Goal: Task Accomplishment & Management: Manage account settings

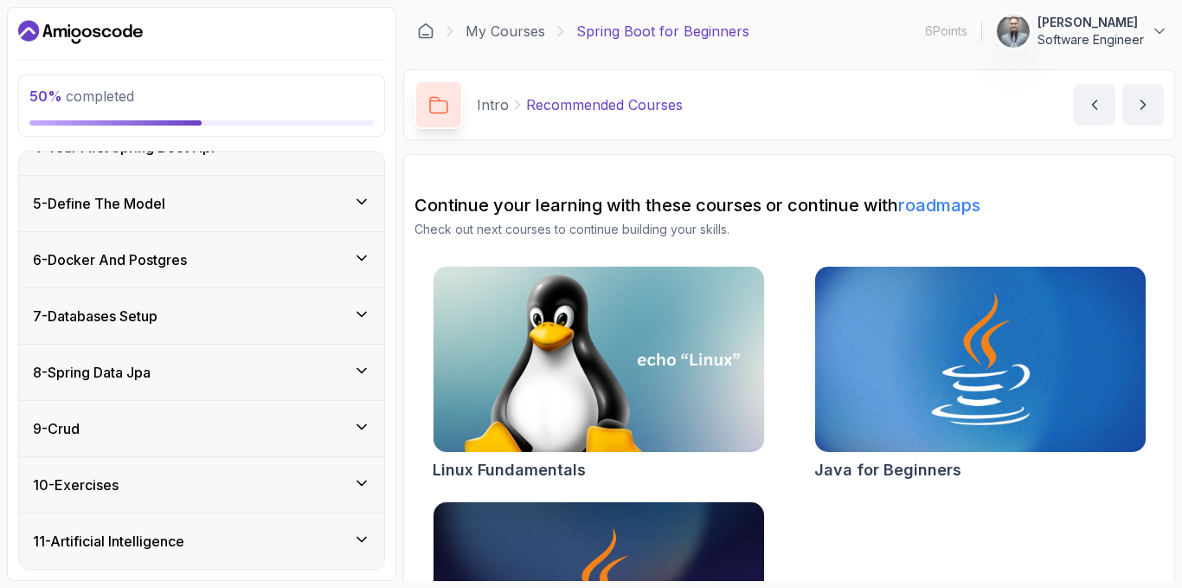
scroll to position [402, 0]
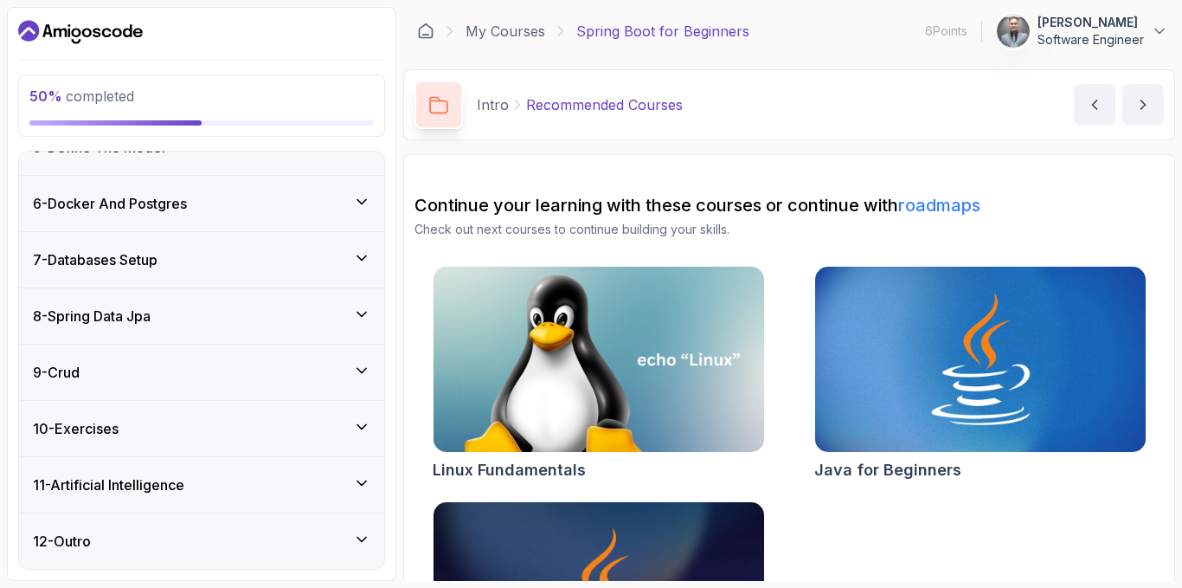
click at [231, 319] on div "8 - Spring Data Jpa" at bounding box center [202, 315] width 338 height 21
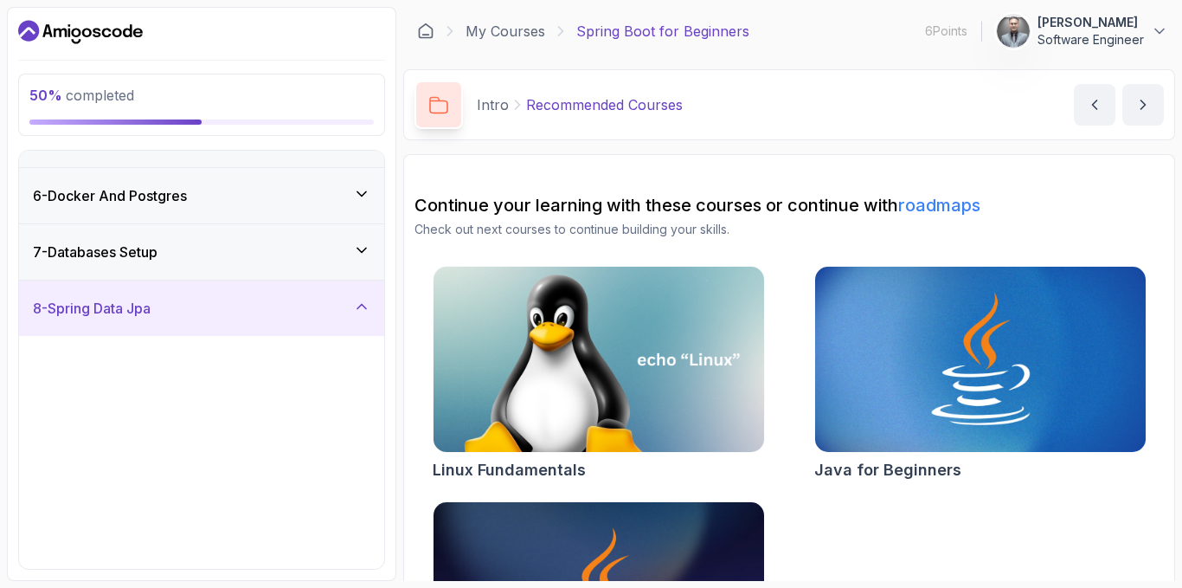
scroll to position [257, 0]
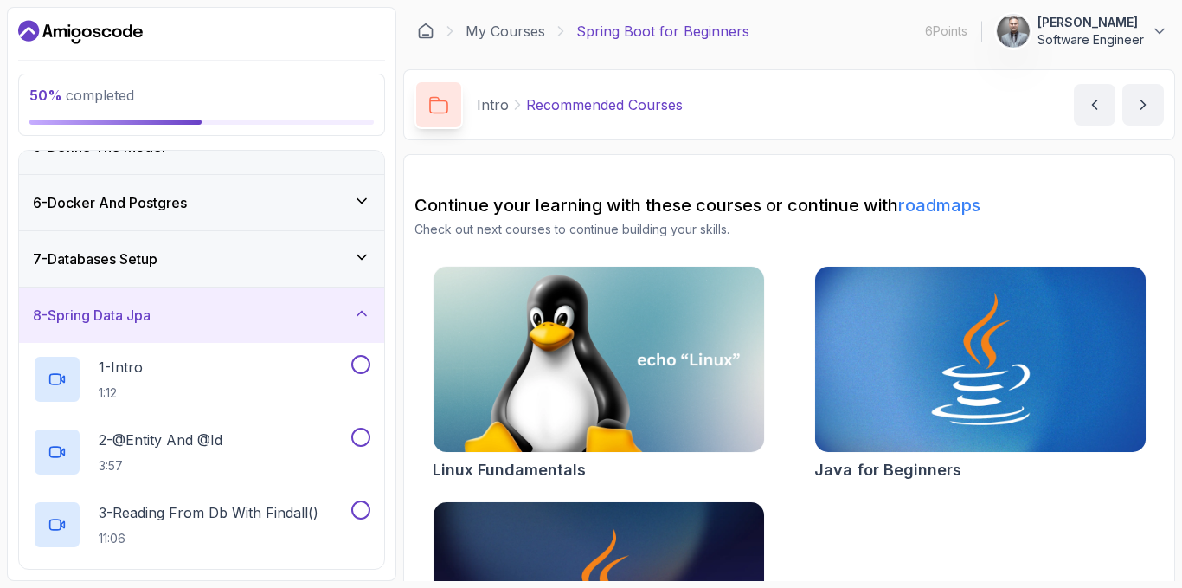
click at [231, 319] on div "8 - Spring Data Jpa" at bounding box center [202, 315] width 338 height 21
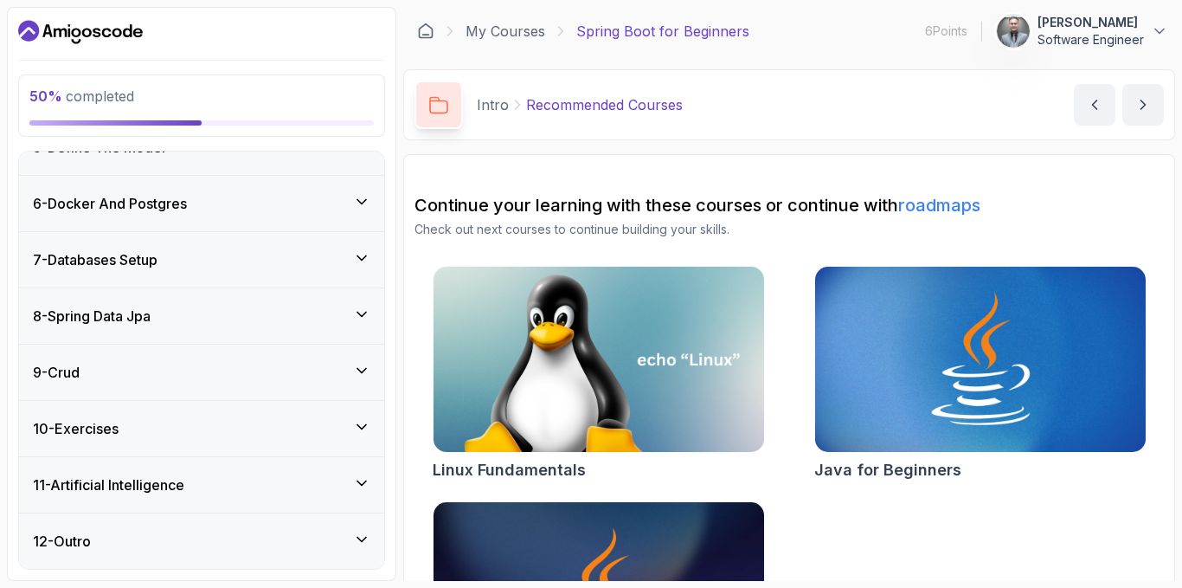
click at [251, 267] on div "7 - Databases Setup" at bounding box center [202, 259] width 338 height 21
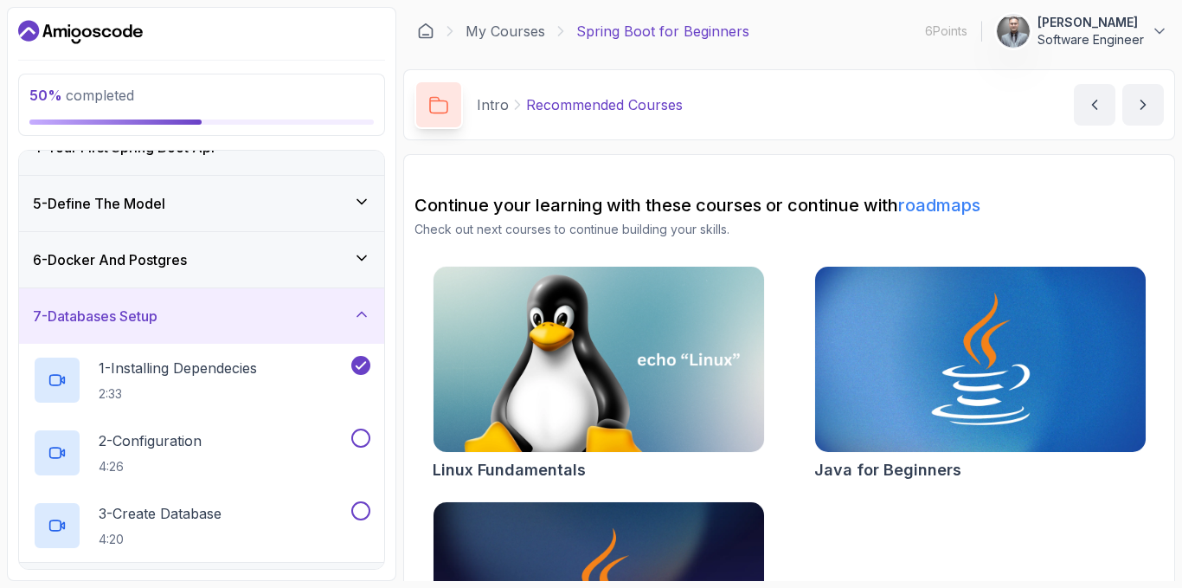
scroll to position [170, 0]
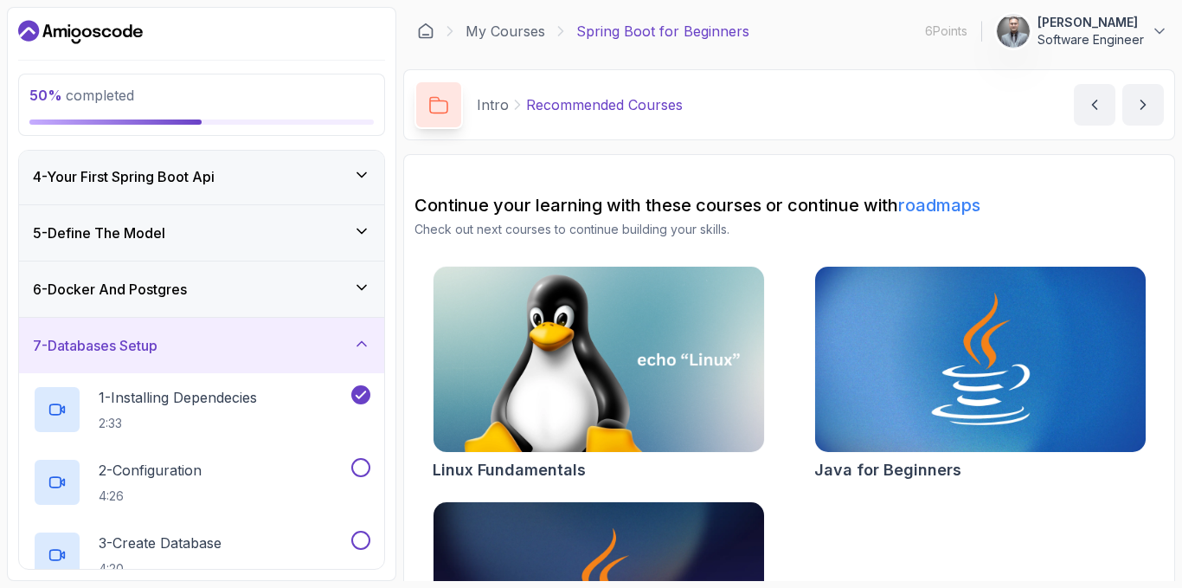
click at [252, 272] on div "6 - Docker And Postgres" at bounding box center [201, 288] width 365 height 55
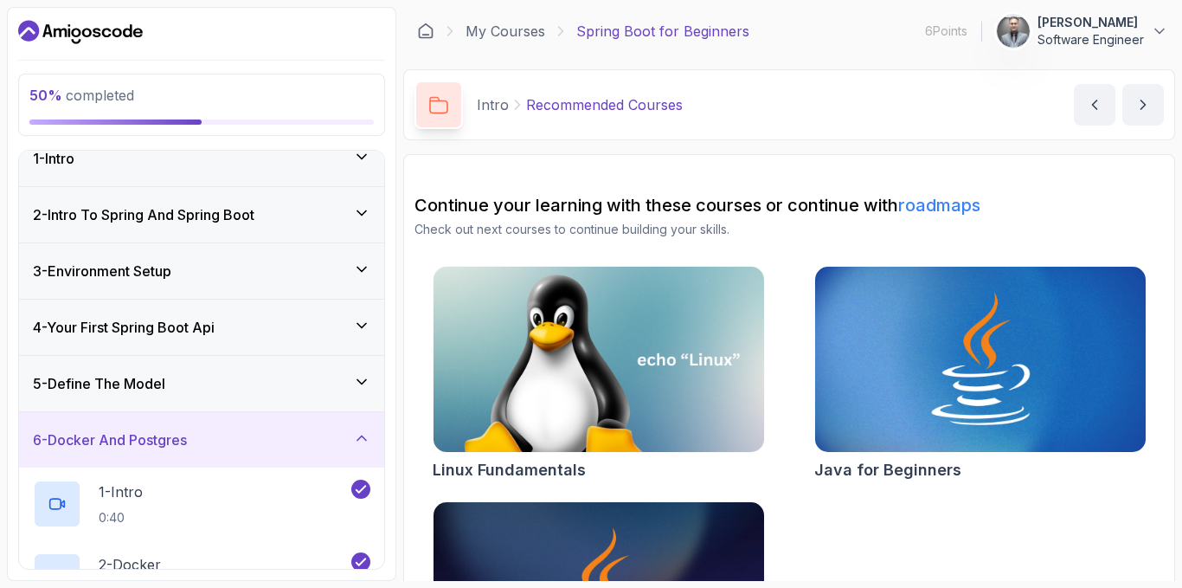
scroll to position [0, 0]
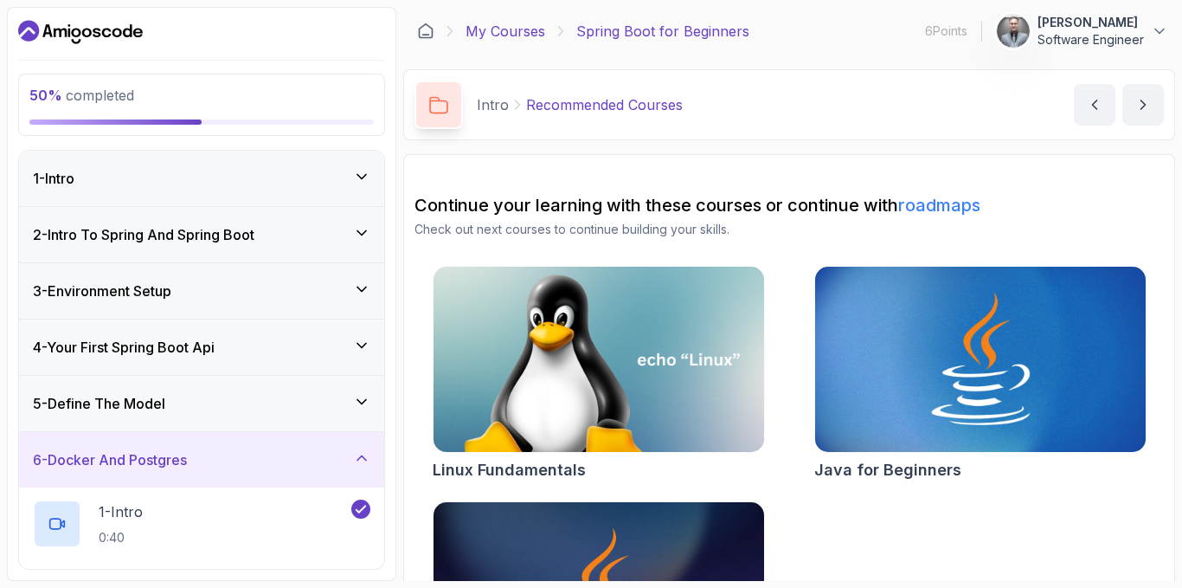
click at [507, 24] on link "My Courses" at bounding box center [506, 31] width 80 height 21
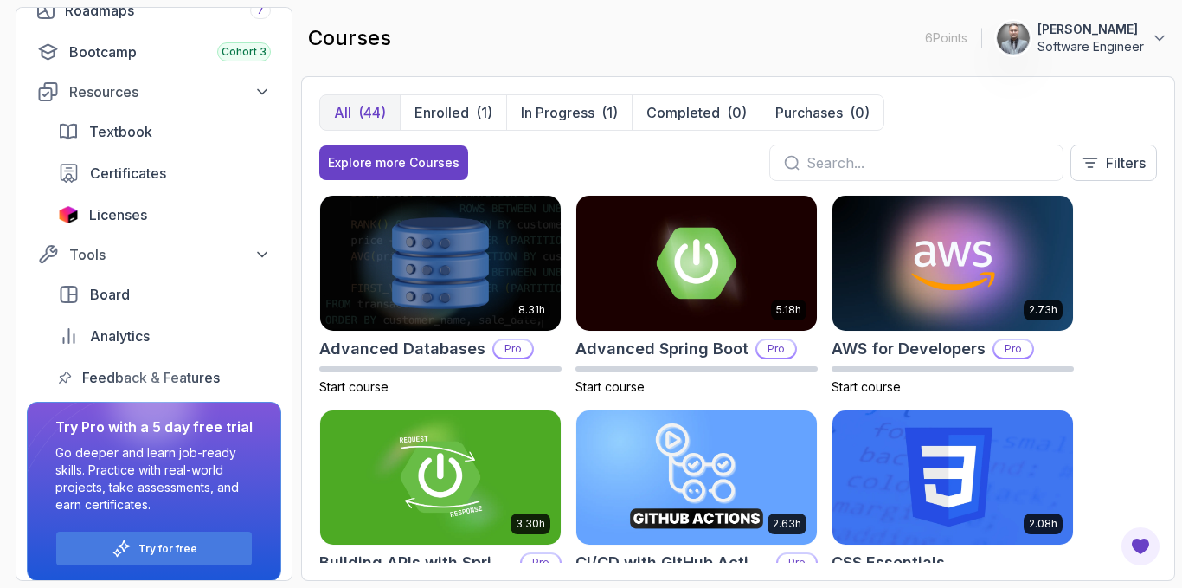
scroll to position [238, 0]
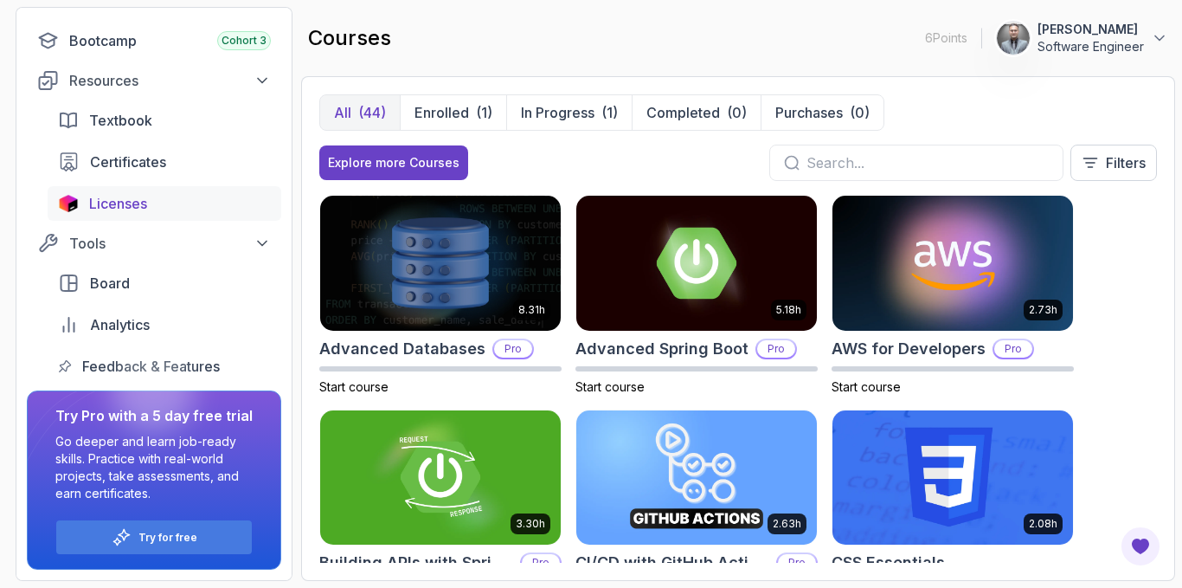
click at [126, 212] on span "Licenses" at bounding box center [118, 203] width 58 height 21
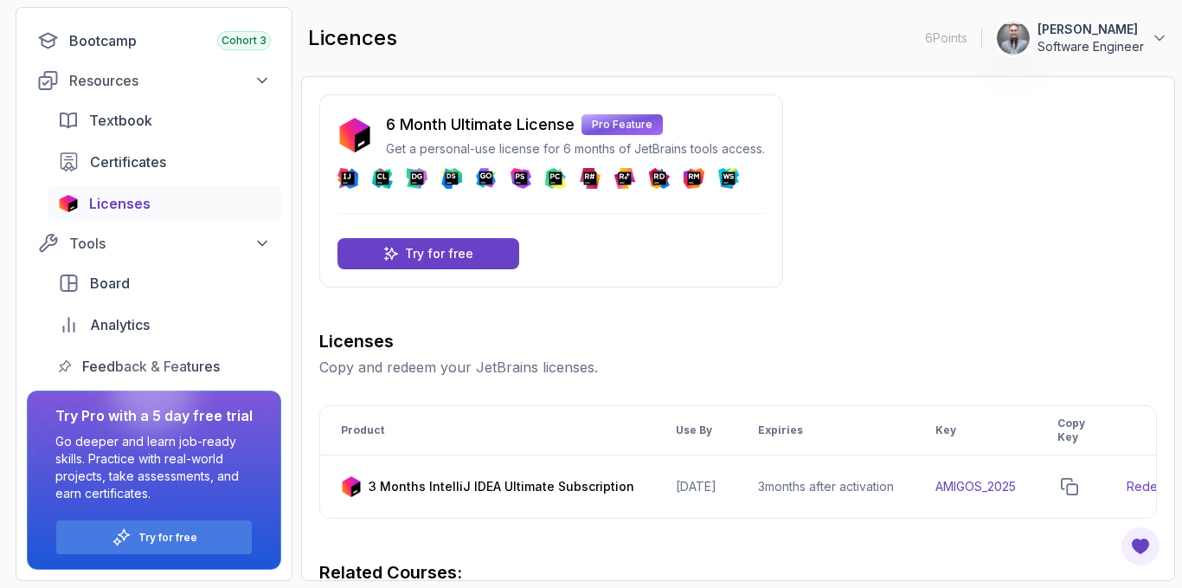
drag, startPoint x: 448, startPoint y: 158, endPoint x: 843, endPoint y: 175, distance: 395.0
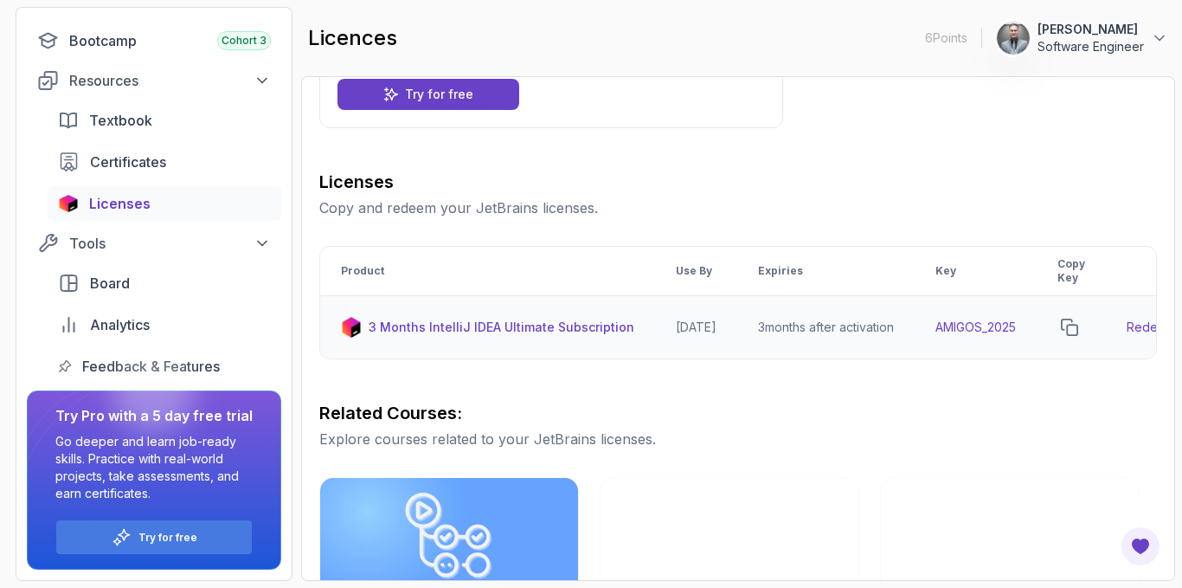
scroll to position [173, 0]
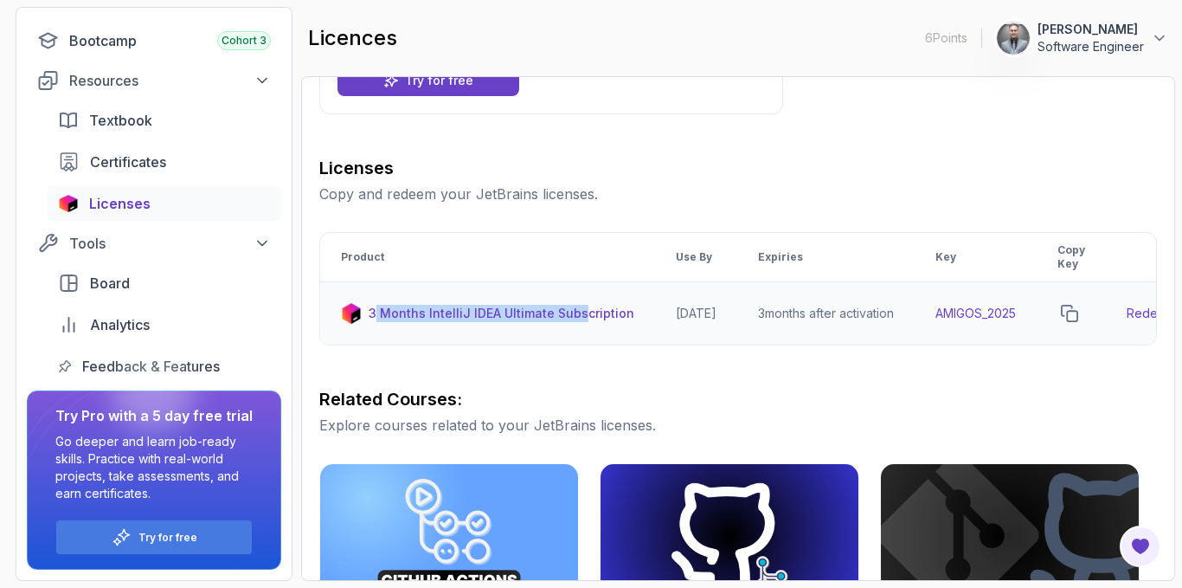
drag, startPoint x: 376, startPoint y: 305, endPoint x: 572, endPoint y: 337, distance: 198.2
click at [577, 319] on p "3 Months IntelliJ IDEA Ultimate Subscription" at bounding box center [502, 313] width 266 height 17
drag, startPoint x: 539, startPoint y: 411, endPoint x: 517, endPoint y: 375, distance: 42.7
click at [539, 411] on h3 "Related Courses:" at bounding box center [738, 399] width 838 height 24
drag, startPoint x: 363, startPoint y: 308, endPoint x: 564, endPoint y: 322, distance: 202.1
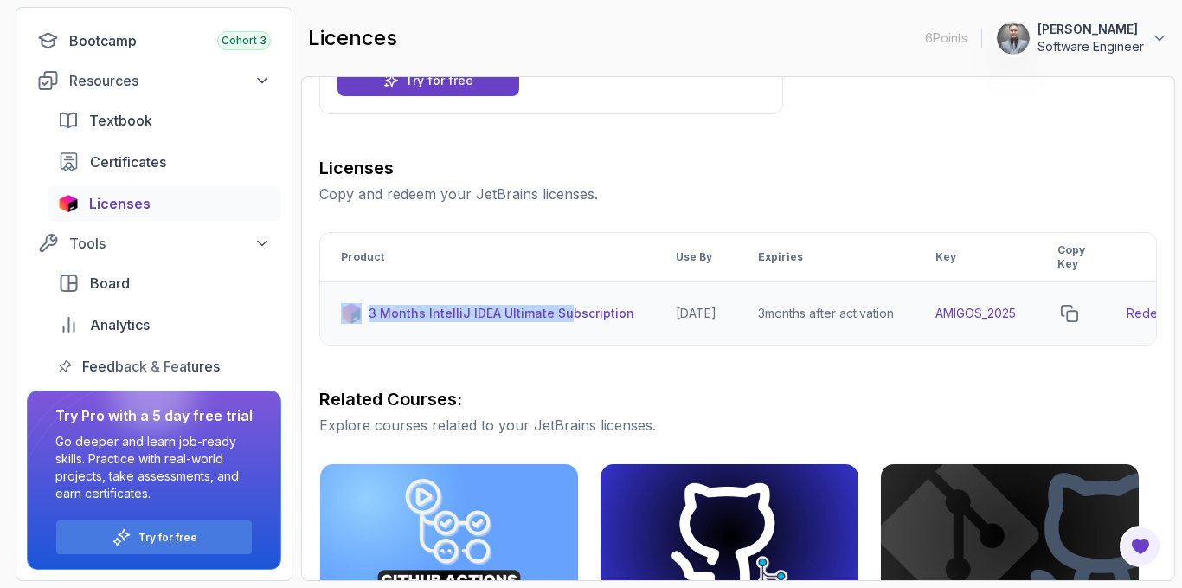
click at [564, 322] on div "3 Months IntelliJ IDEA Ultimate Subscription" at bounding box center [487, 313] width 293 height 21
click at [513, 382] on div "Licenses Copy and redeem your JetBrains licenses. Product Use By Expiries Key C…" at bounding box center [738, 553] width 838 height 794
drag, startPoint x: 368, startPoint y: 312, endPoint x: 628, endPoint y: 317, distance: 260.5
click at [628, 317] on td "3 Months IntelliJ IDEA Ultimate Subscription" at bounding box center [487, 313] width 335 height 63
click at [592, 365] on div "Licenses Copy and redeem your JetBrains licenses. Product Use By Expiries Key C…" at bounding box center [738, 553] width 838 height 794
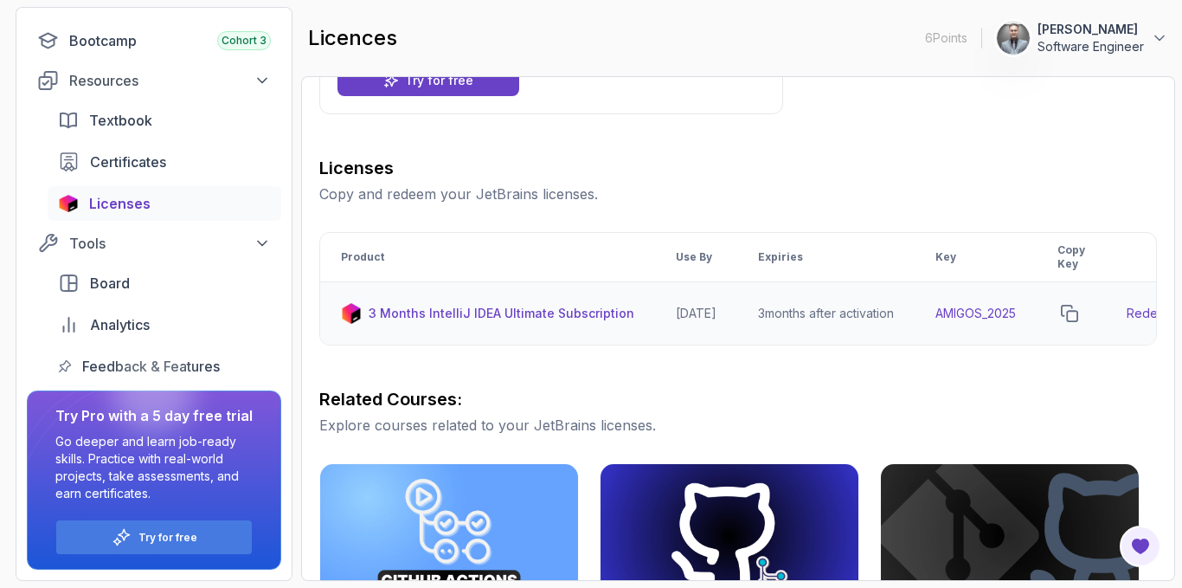
drag, startPoint x: 754, startPoint y: 301, endPoint x: 931, endPoint y: 313, distance: 177.8
click at [915, 312] on td "3 months after activation" at bounding box center [825, 313] width 177 height 63
click at [922, 397] on div "Licenses Copy and redeem your JetBrains licenses. Product Use By Expiries Key C…" at bounding box center [738, 553] width 838 height 794
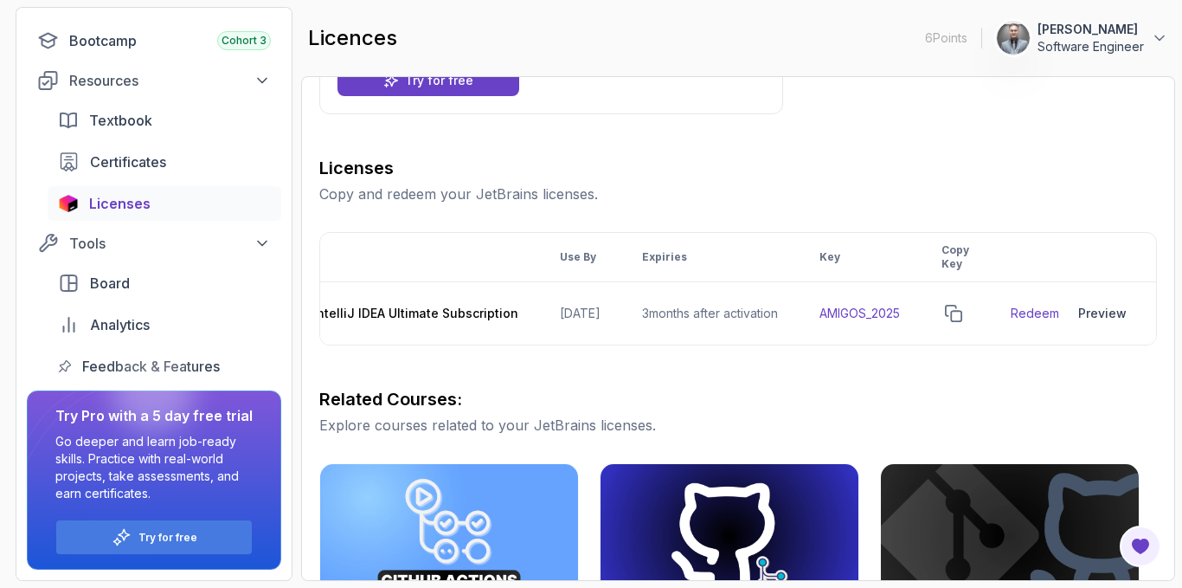
scroll to position [0, 0]
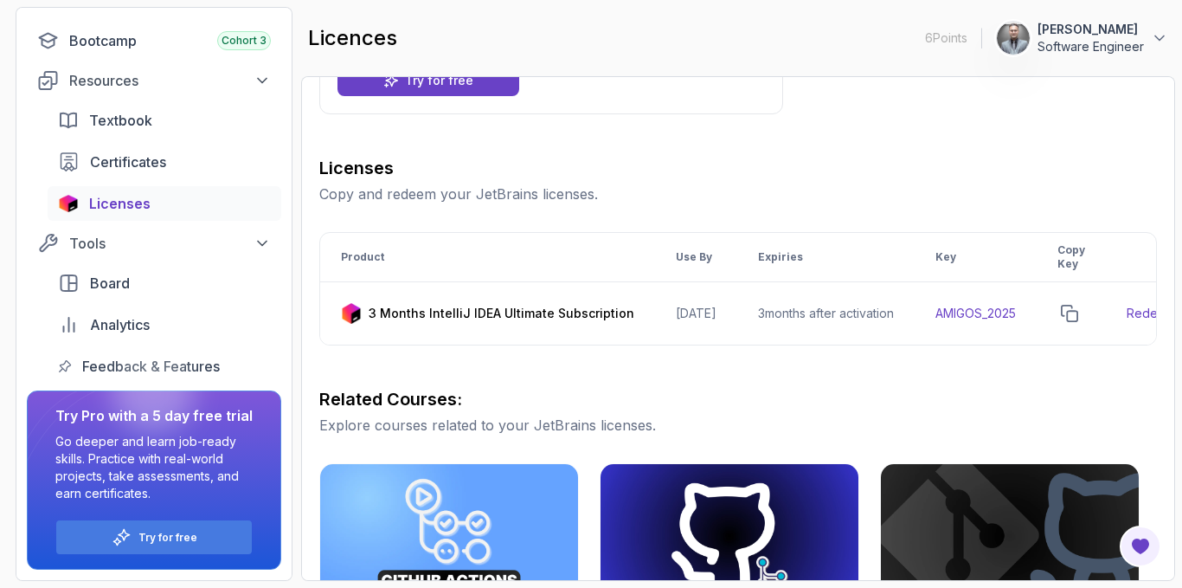
click at [550, 390] on div "Licenses Copy and redeem your JetBrains licenses. Product Use By Expiries Key C…" at bounding box center [738, 553] width 838 height 794
drag, startPoint x: 370, startPoint y: 305, endPoint x: 632, endPoint y: 316, distance: 262.4
click at [632, 316] on td "3 Months IntelliJ IDEA Ultimate Subscription" at bounding box center [487, 313] width 335 height 63
click at [598, 376] on div "Licenses Copy and redeem your JetBrains licenses. Product Use By Expiries Key C…" at bounding box center [738, 553] width 838 height 794
